Goal: Use online tool/utility: Utilize a website feature to perform a specific function

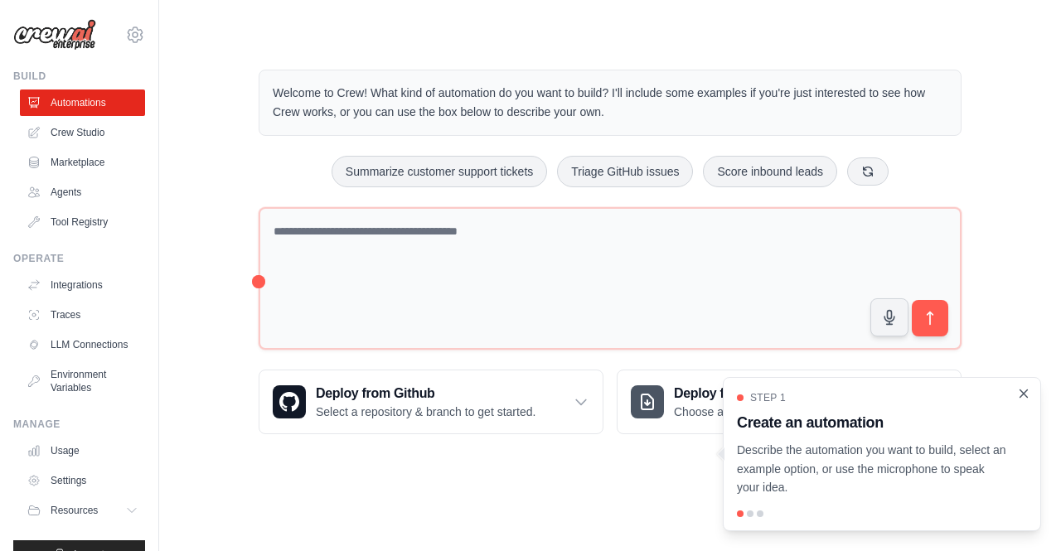
click at [1019, 390] on icon "Close walkthrough" at bounding box center [1023, 393] width 15 height 15
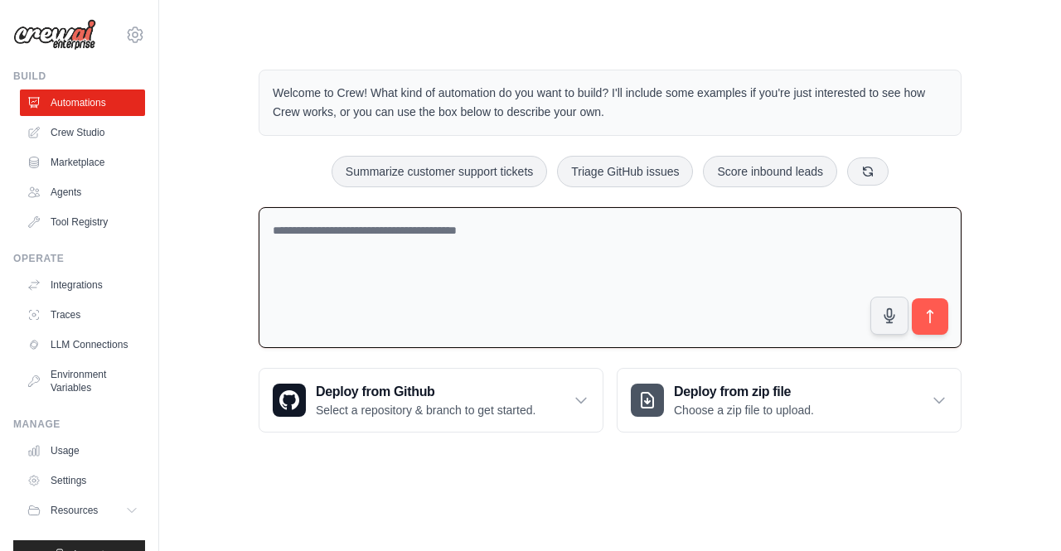
click at [390, 227] on textarea at bounding box center [610, 278] width 703 height 142
click at [498, 169] on button "Summarize customer support tickets" at bounding box center [440, 171] width 216 height 32
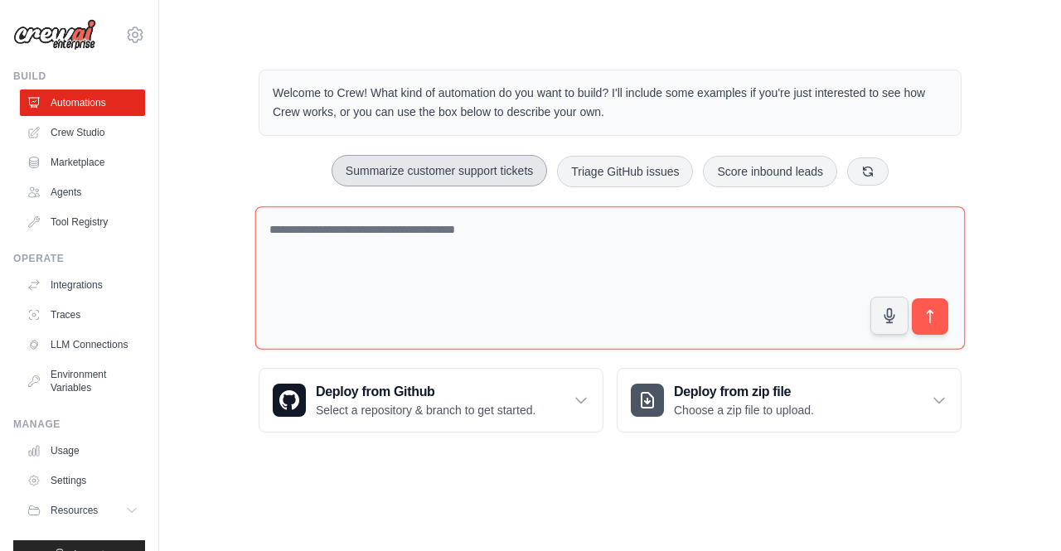
type textarea "**********"
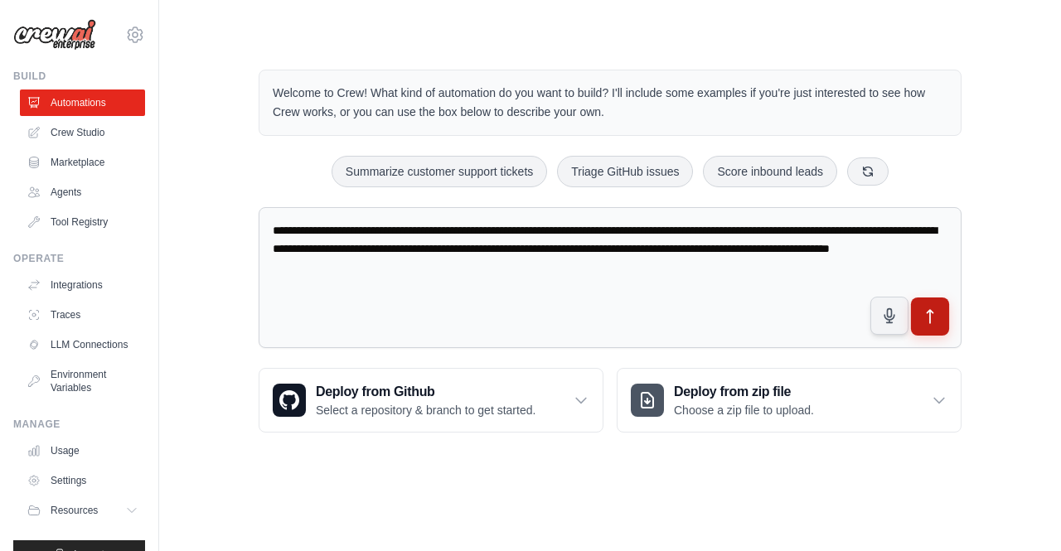
click at [938, 324] on button "submit" at bounding box center [930, 317] width 38 height 38
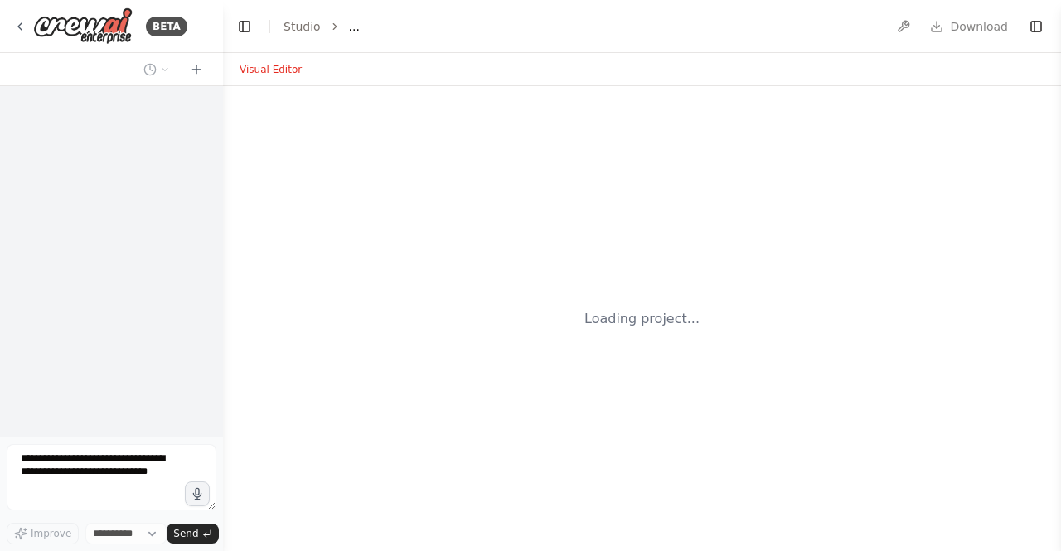
select select "****"
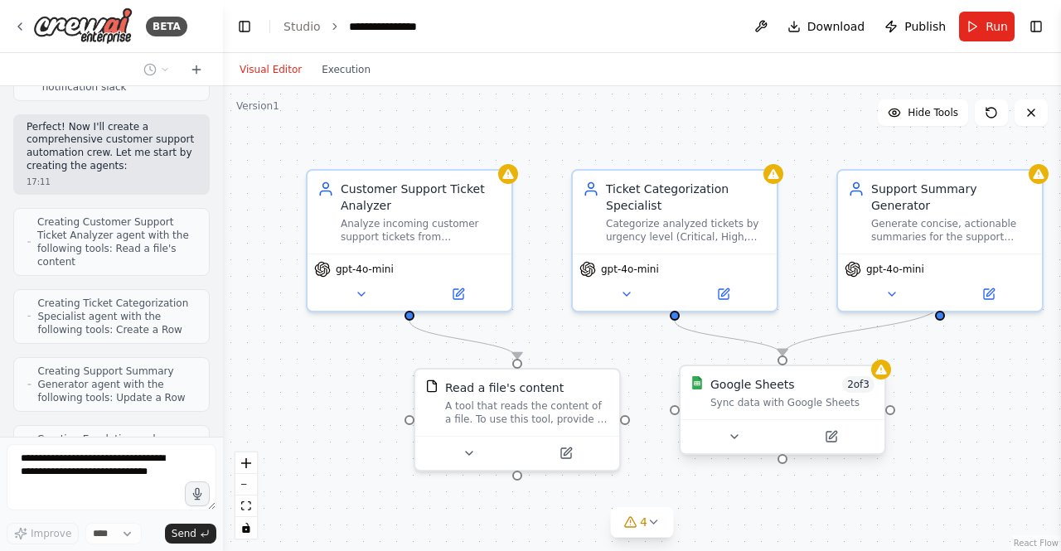
scroll to position [752, 0]
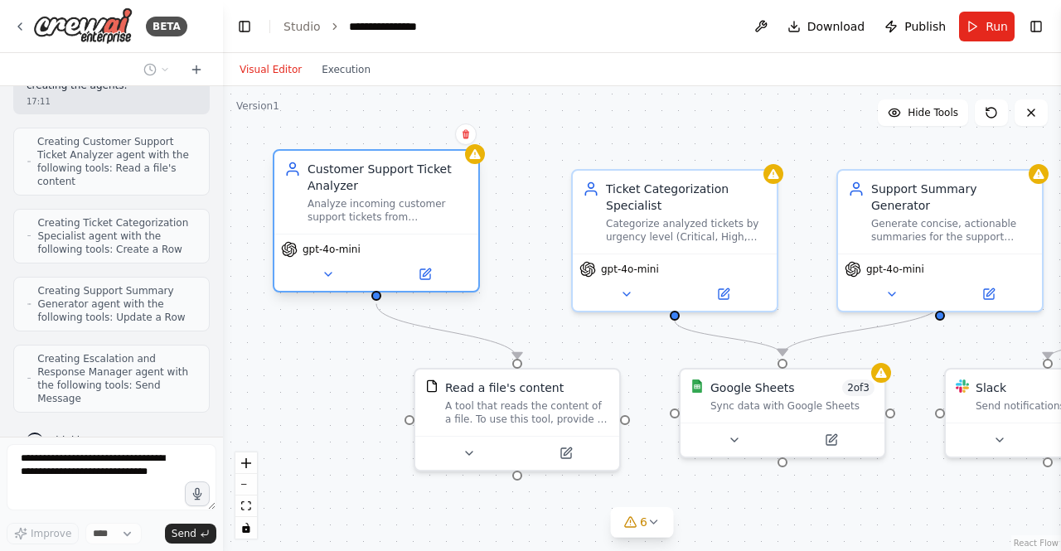
drag, startPoint x: 458, startPoint y: 240, endPoint x: 429, endPoint y: 218, distance: 36.1
click at [429, 218] on div "Customer Support Ticket Analyzer Analyze incoming customer support tickets from…" at bounding box center [376, 192] width 204 height 83
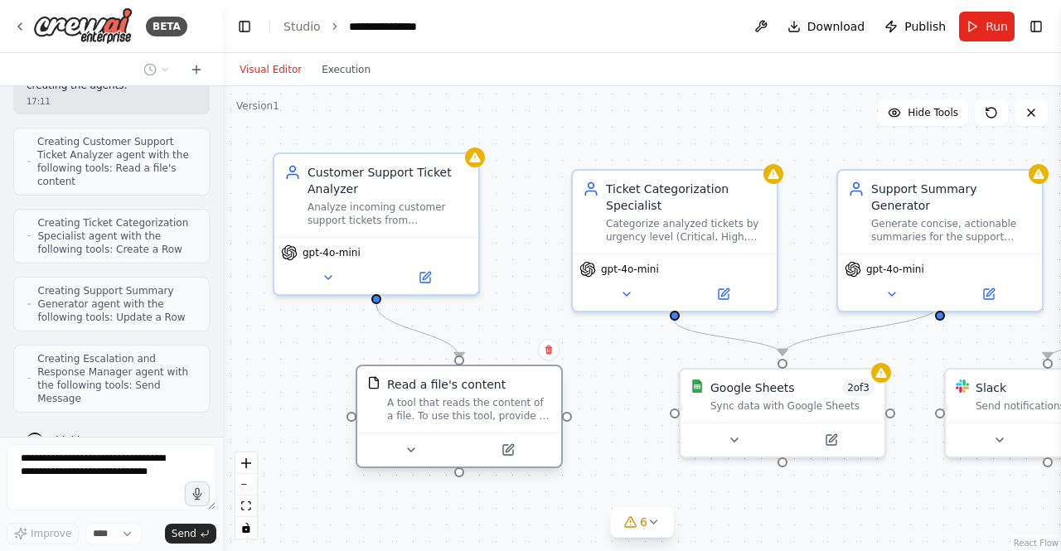
drag, startPoint x: 561, startPoint y: 429, endPoint x: 502, endPoint y: 423, distance: 59.2
click at [502, 423] on div "Read a file's content A tool that reads the content of a file. To use this tool…" at bounding box center [459, 399] width 204 height 66
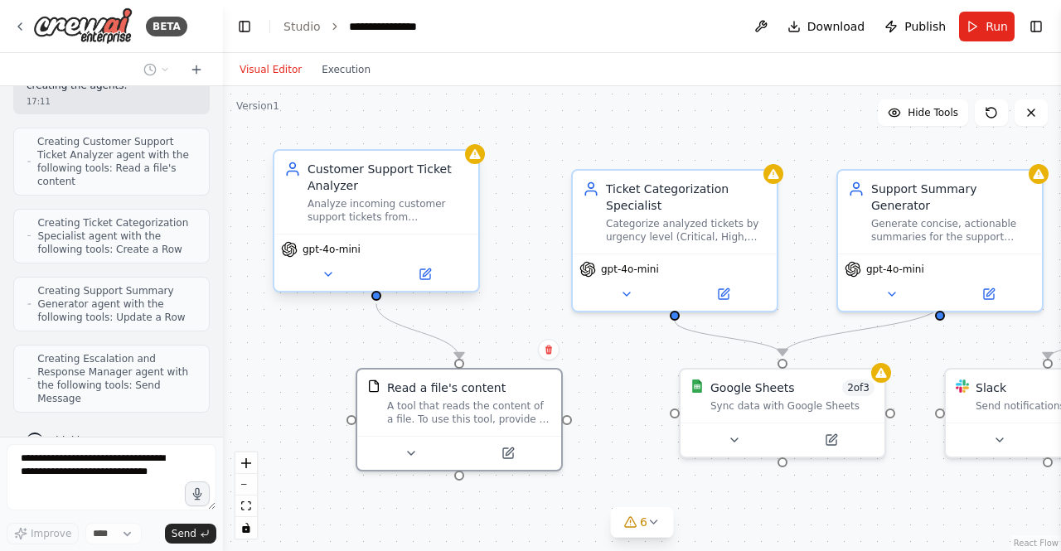
click at [449, 234] on div "gpt-4o-mini" at bounding box center [376, 262] width 204 height 57
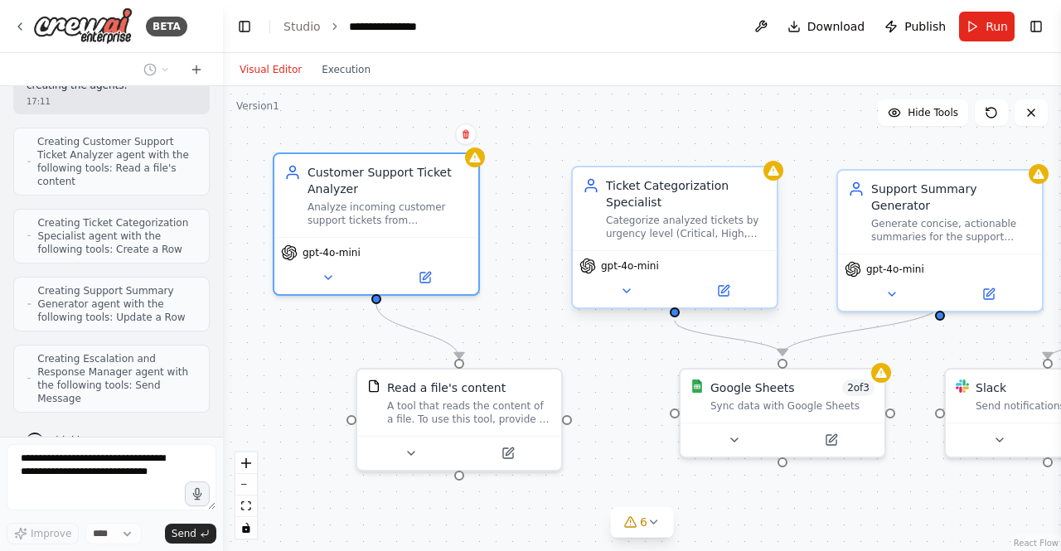
click at [704, 218] on div "Categorize analyzed tickets by urgency level (Critical, High, Medium, Low) and …" at bounding box center [686, 227] width 161 height 27
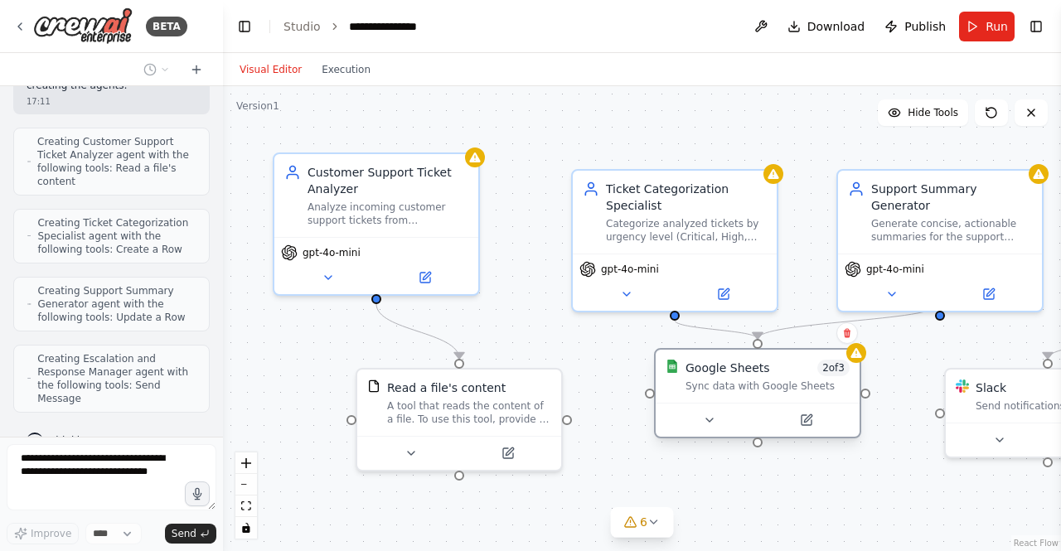
drag, startPoint x: 808, startPoint y: 405, endPoint x: 784, endPoint y: 386, distance: 30.0
click at [784, 386] on div "Sync data with Google Sheets" at bounding box center [768, 386] width 164 height 13
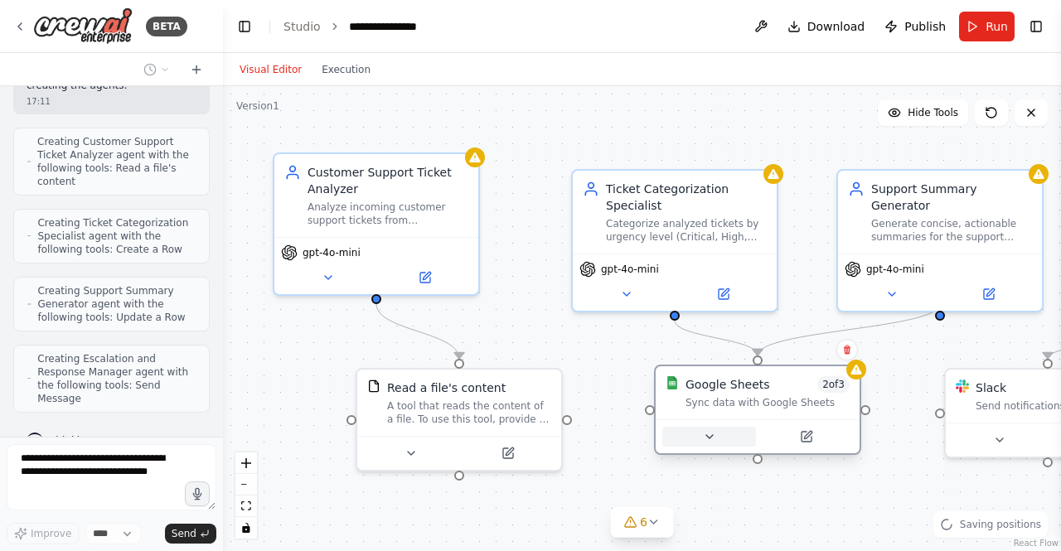
drag, startPoint x: 735, startPoint y: 386, endPoint x: 741, endPoint y: 429, distance: 43.6
click at [730, 409] on div "Sync data with Google Sheets" at bounding box center [768, 402] width 164 height 13
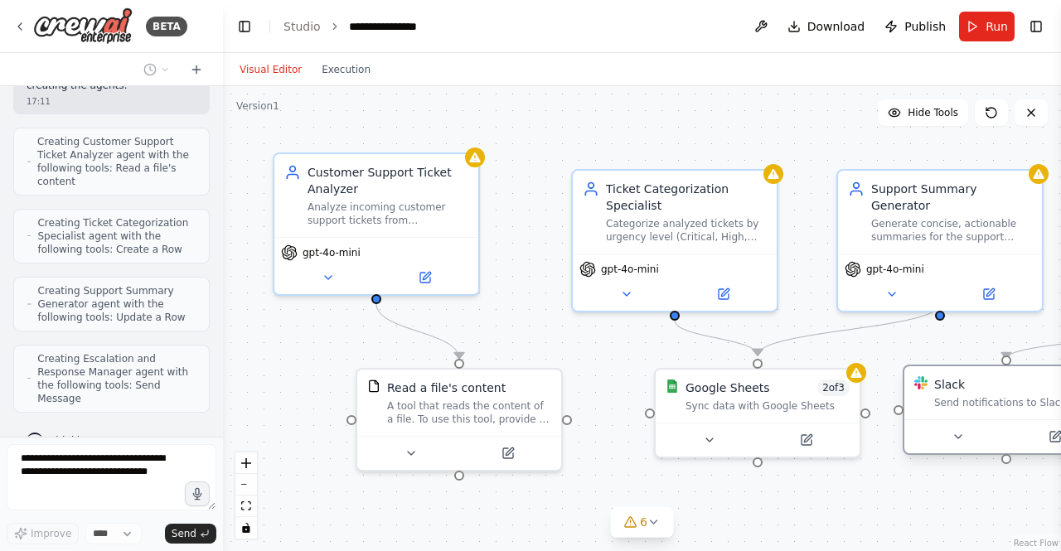
drag, startPoint x: 1023, startPoint y: 425, endPoint x: 987, endPoint y: 422, distance: 36.6
click at [987, 422] on div at bounding box center [1007, 437] width 204 height 34
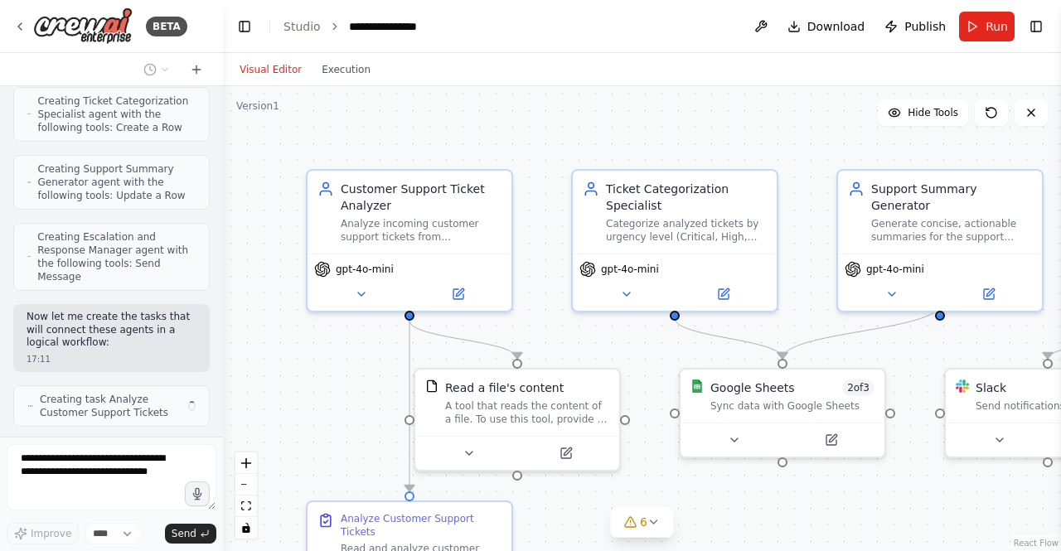
scroll to position [887, 0]
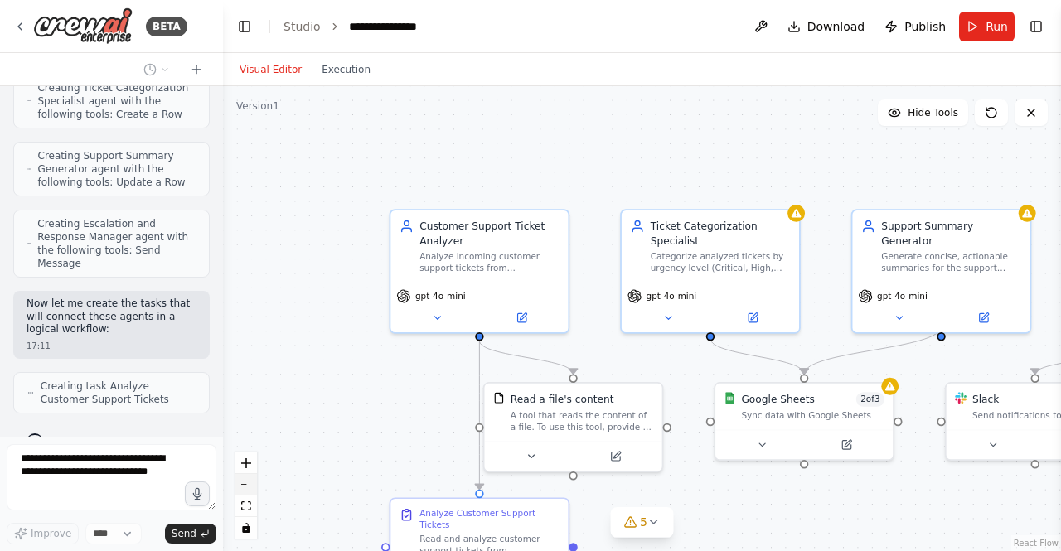
click at [244, 488] on button "zoom out" at bounding box center [246, 485] width 22 height 22
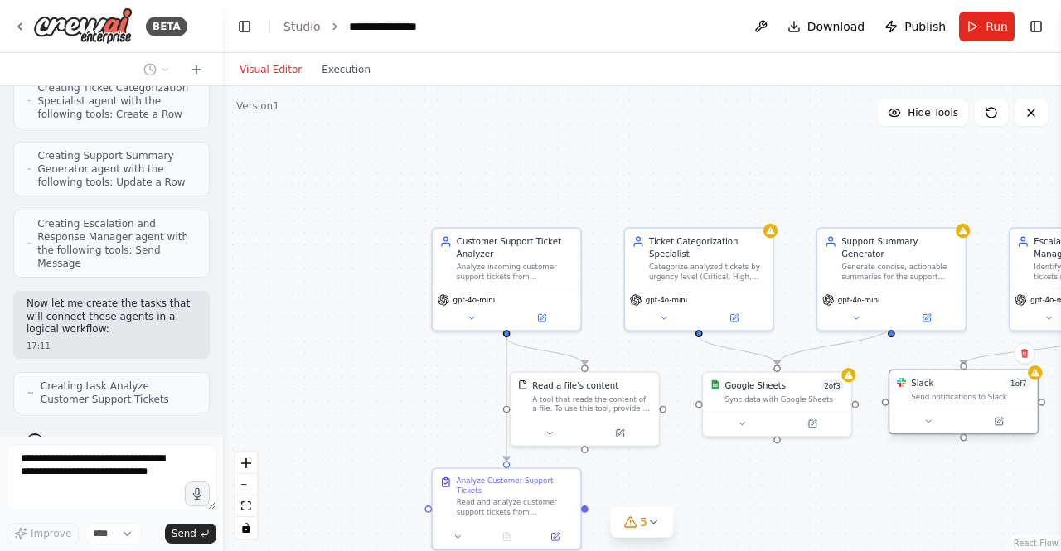
click at [932, 399] on div "Send notifications to Slack" at bounding box center [970, 397] width 119 height 10
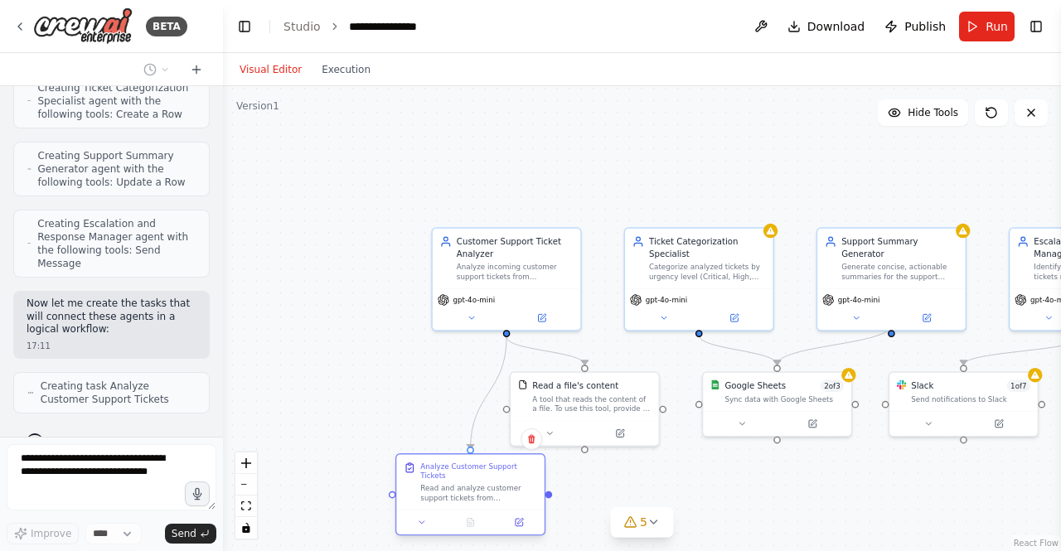
drag, startPoint x: 466, startPoint y: 508, endPoint x: 433, endPoint y: 494, distance: 36.0
click at [433, 494] on div "Analyze Customer Support Tickets Read and analyze customer support tickets from…" at bounding box center [470, 482] width 148 height 56
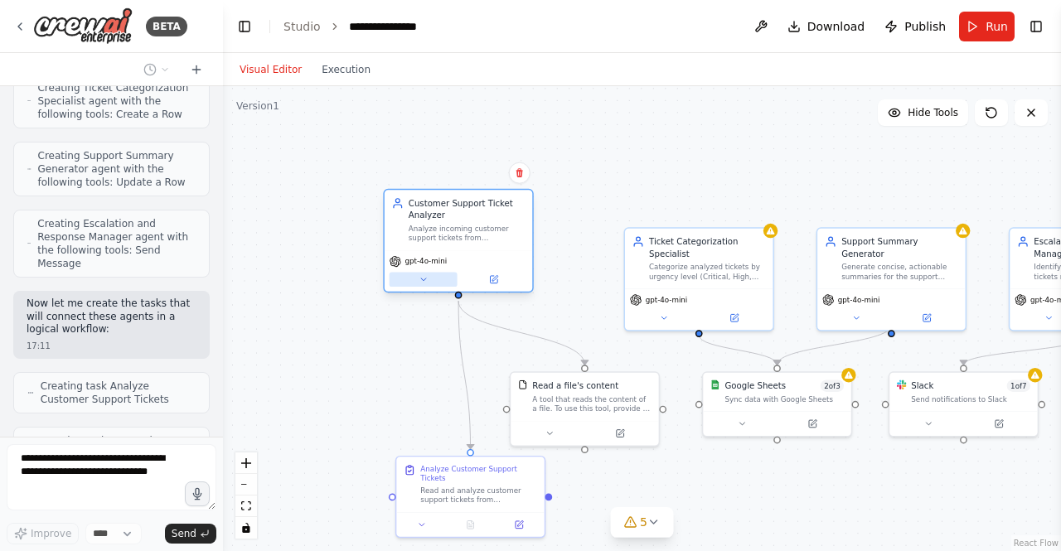
scroll to position [942, 0]
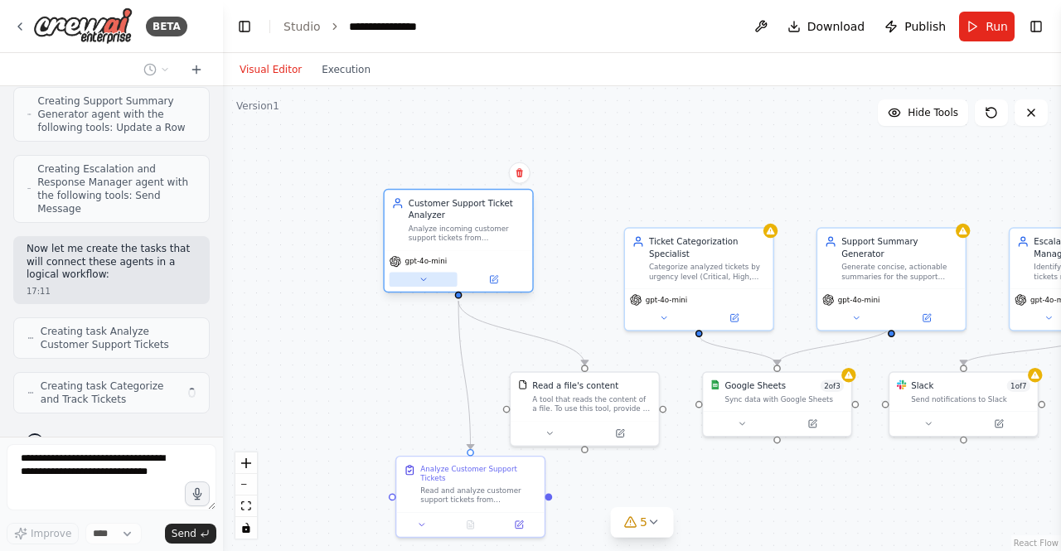
drag, startPoint x: 484, startPoint y: 310, endPoint x: 439, endPoint y: 283, distance: 52.5
click at [439, 283] on button at bounding box center [424, 280] width 68 height 14
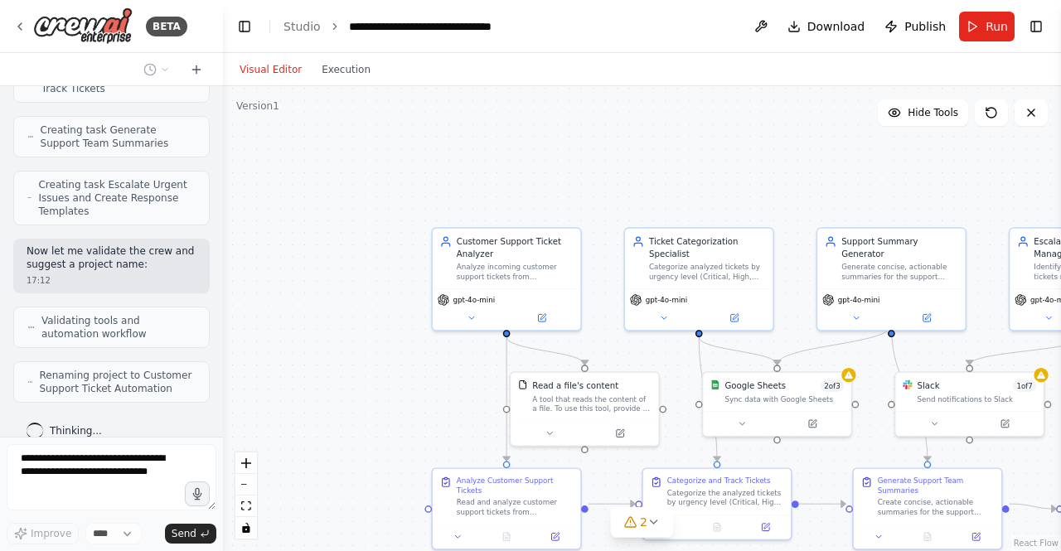
scroll to position [1240, 0]
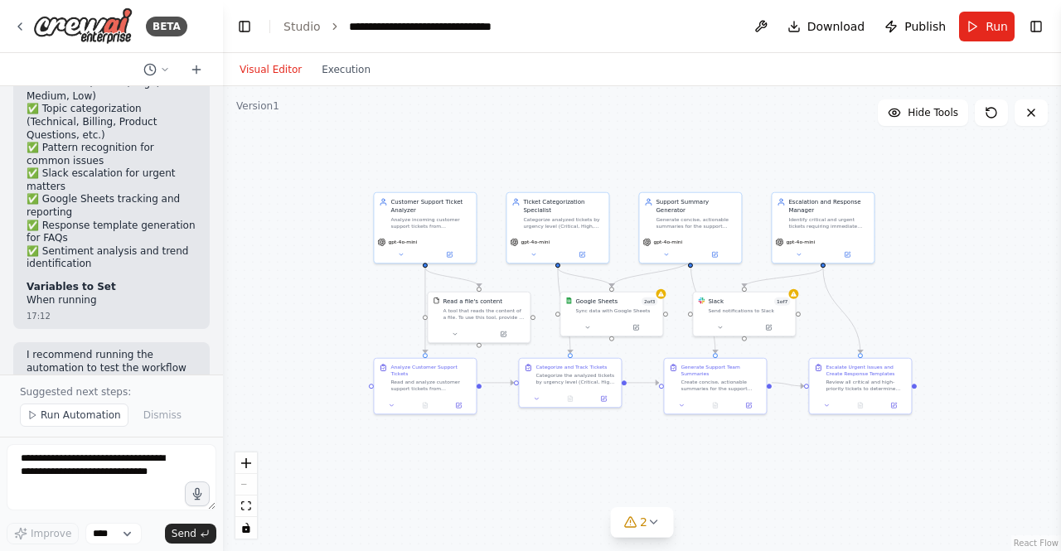
drag, startPoint x: 551, startPoint y: 485, endPoint x: 623, endPoint y: 434, distance: 88.1
click at [623, 432] on div ".deletable-edge-delete-btn { width: 20px; height: 20px; border: 0px solid #ffff…" at bounding box center [642, 318] width 838 height 465
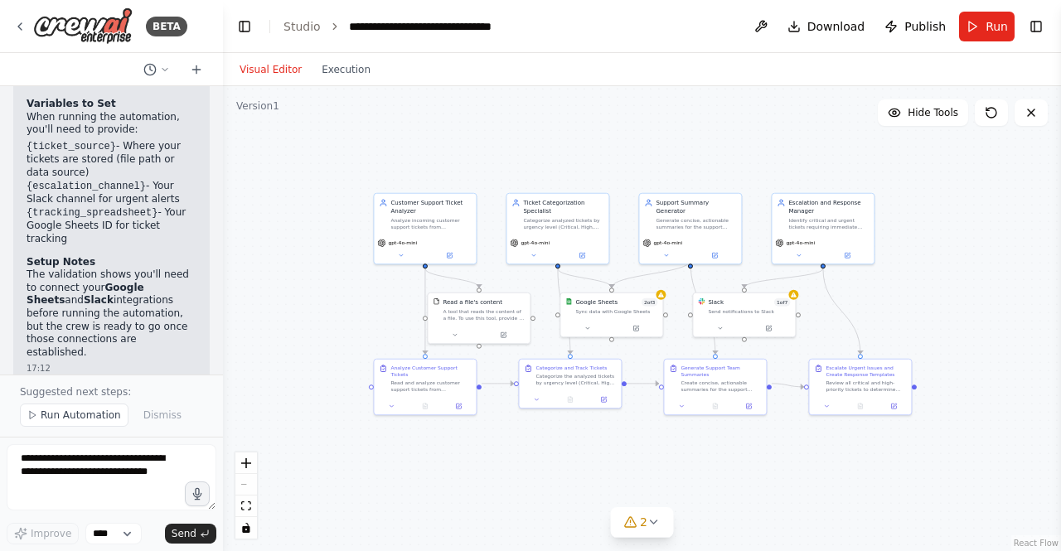
scroll to position [2344, 0]
